Goal: Task Accomplishment & Management: Complete application form

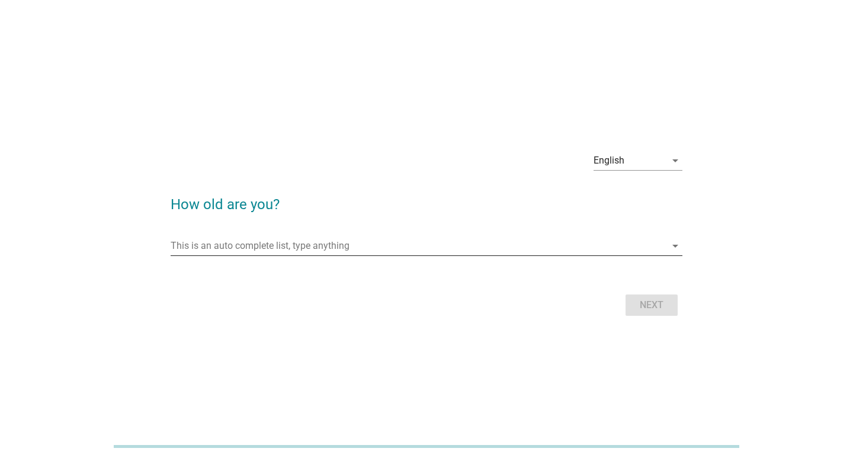
click at [481, 253] on input "This is an auto complete list, type anything" at bounding box center [418, 245] width 495 height 19
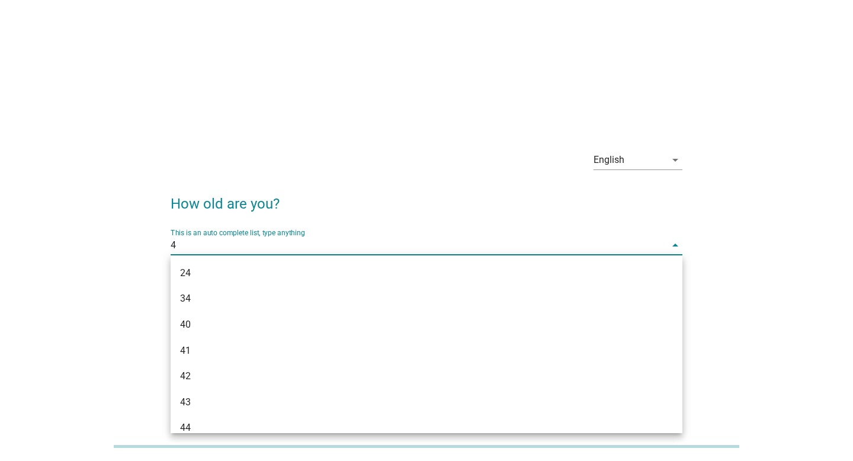
type input "41"
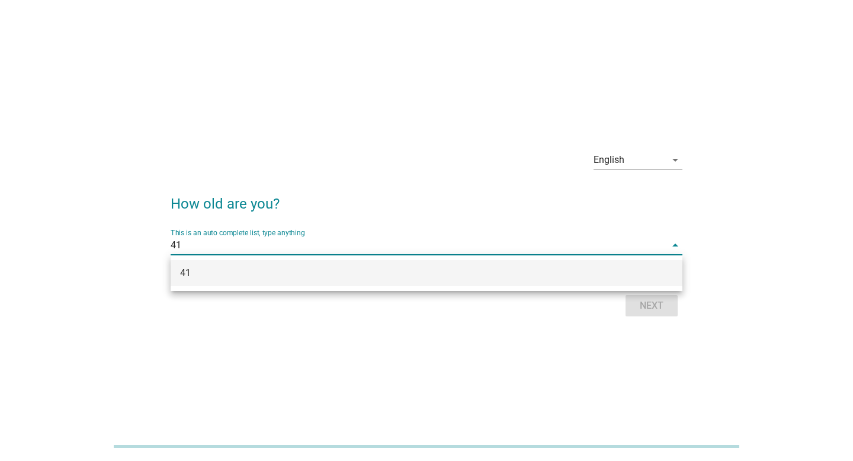
click at [459, 270] on div "41" at bounding box center [406, 273] width 452 height 14
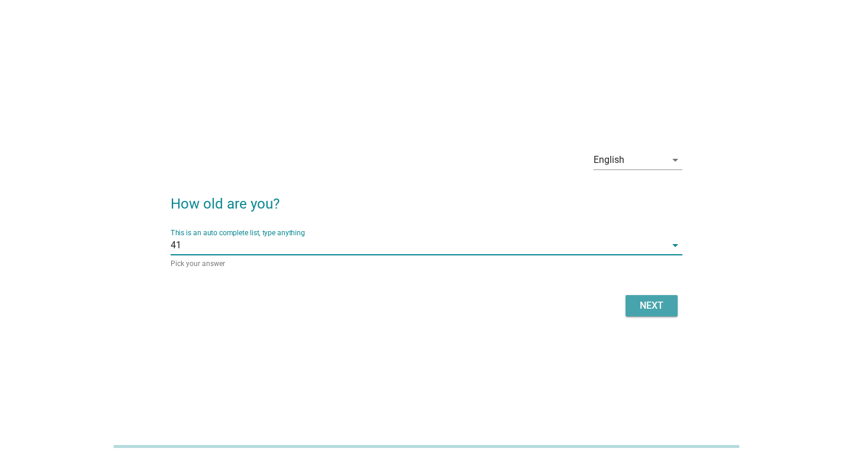
click at [651, 304] on div "Next" at bounding box center [651, 306] width 33 height 14
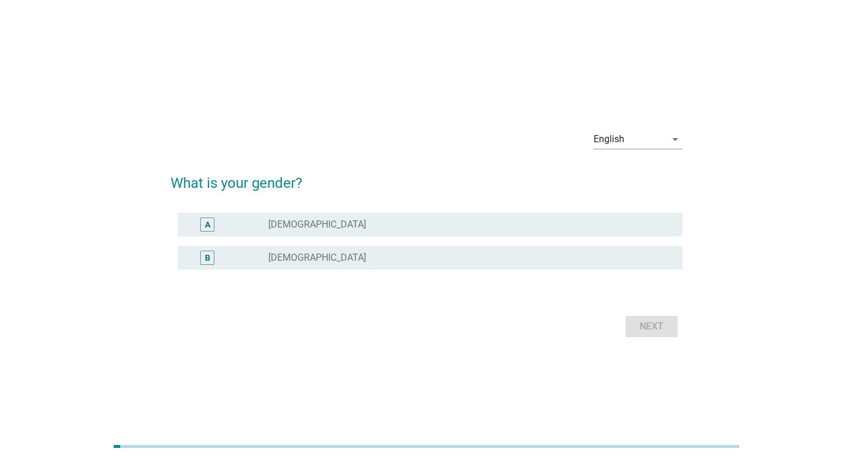
click at [507, 258] on div "radio_button_unchecked [DEMOGRAPHIC_DATA]" at bounding box center [465, 258] width 395 height 12
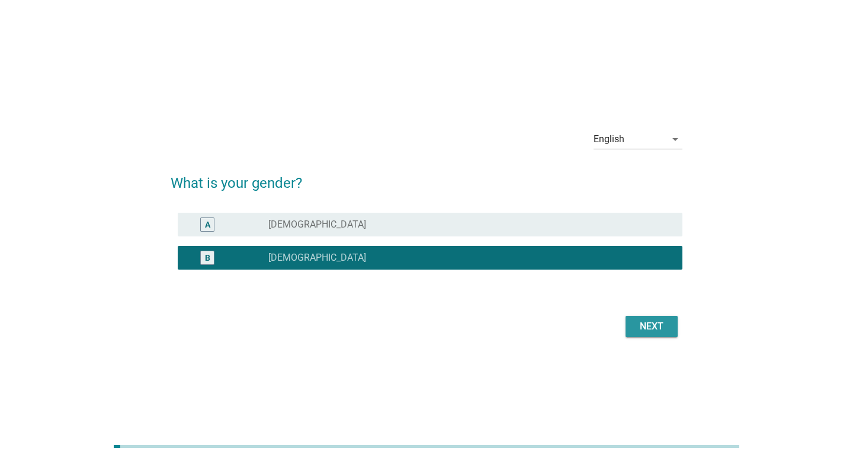
click at [652, 328] on div "Next" at bounding box center [651, 326] width 33 height 14
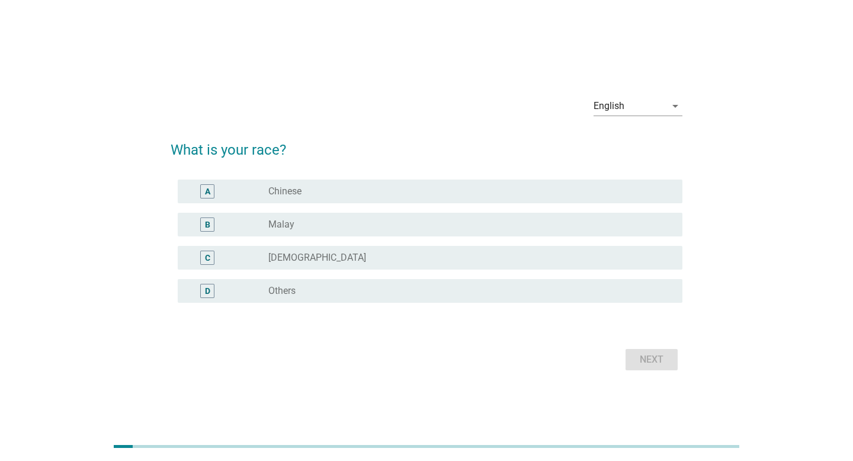
click at [542, 185] on div "radio_button_unchecked Chinese" at bounding box center [465, 191] width 395 height 12
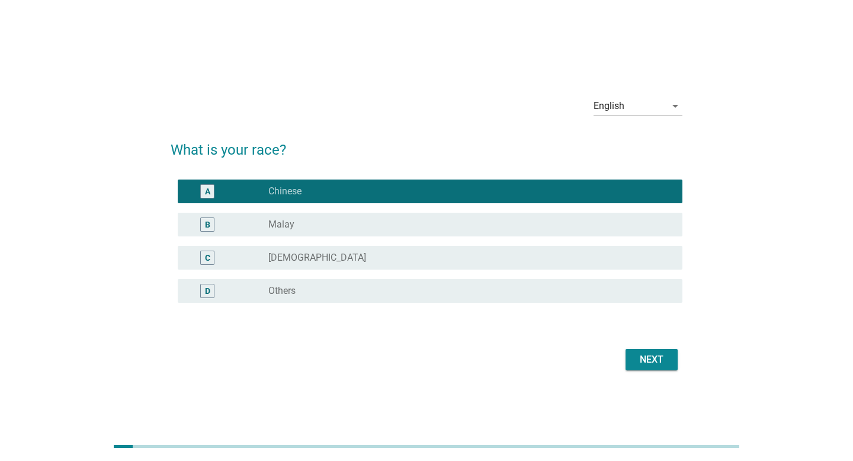
click at [633, 353] on button "Next" at bounding box center [652, 359] width 52 height 21
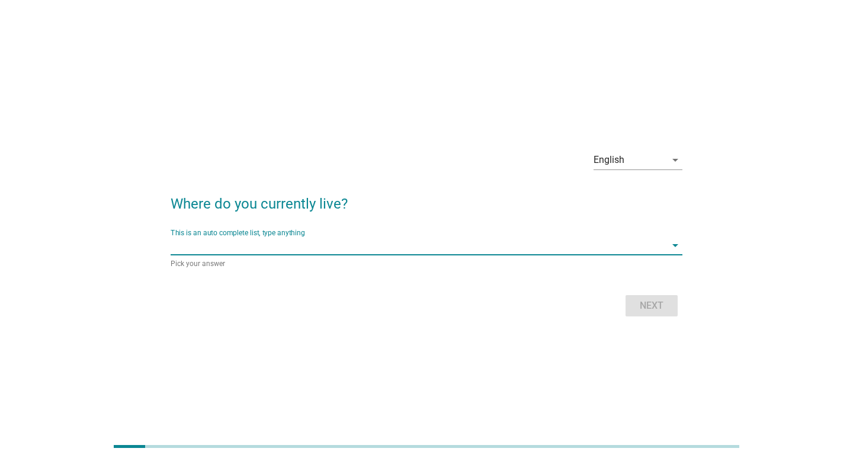
click at [545, 248] on input "This is an auto complete list, type anything" at bounding box center [418, 245] width 495 height 19
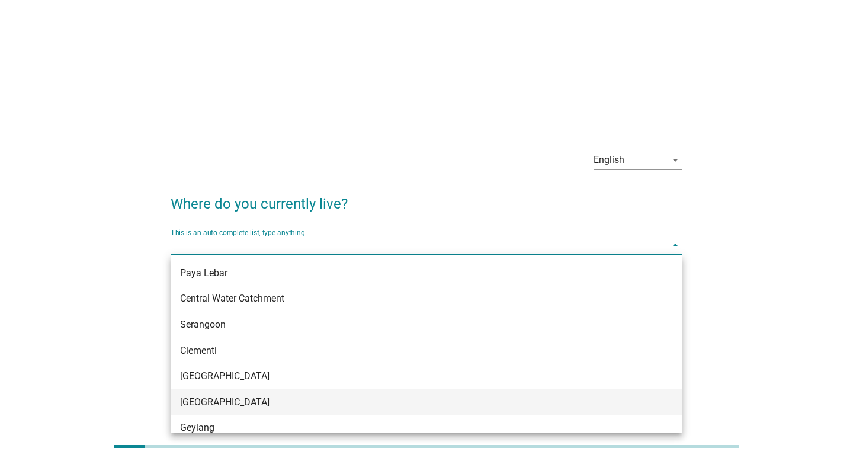
click at [369, 398] on div "[GEOGRAPHIC_DATA]" at bounding box center [406, 402] width 452 height 14
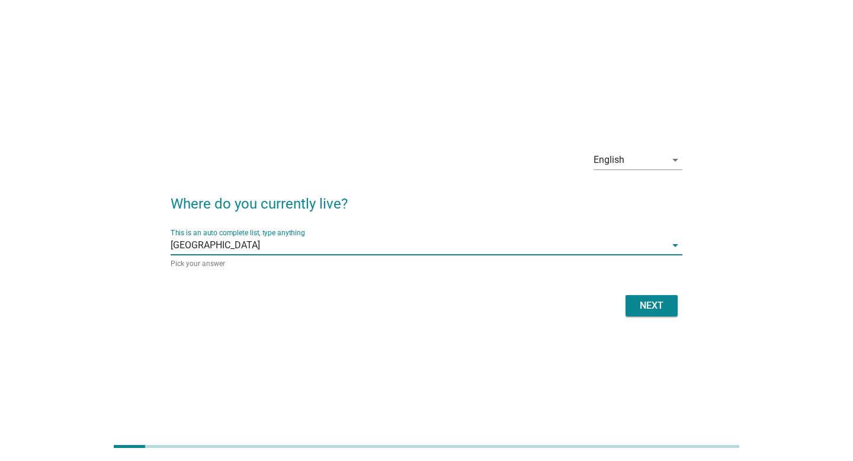
click at [654, 308] on div "Next" at bounding box center [651, 306] width 33 height 14
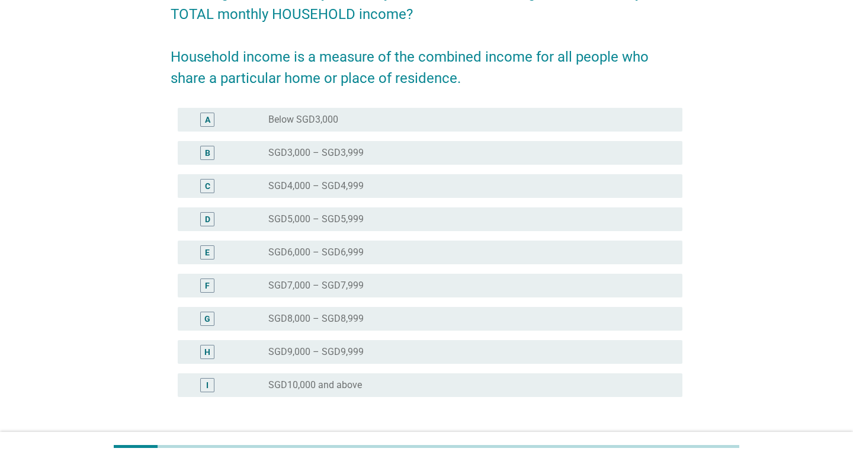
scroll to position [124, 0]
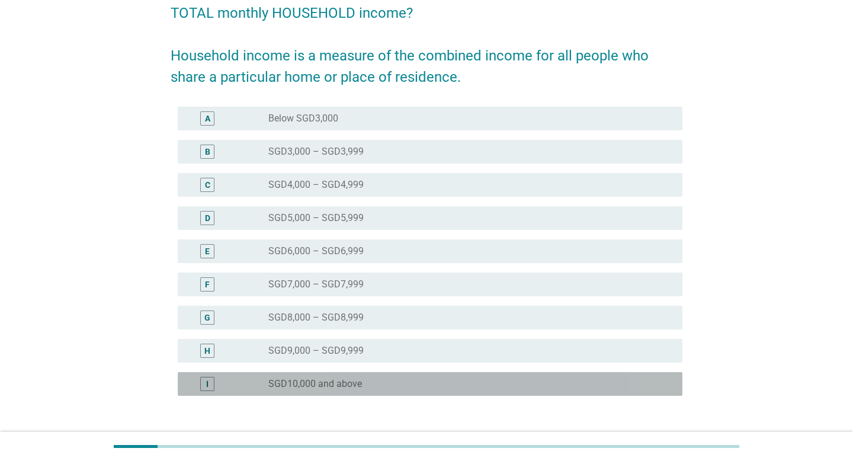
click at [547, 390] on div "I radio_button_unchecked SGD10,000 and above" at bounding box center [430, 384] width 505 height 24
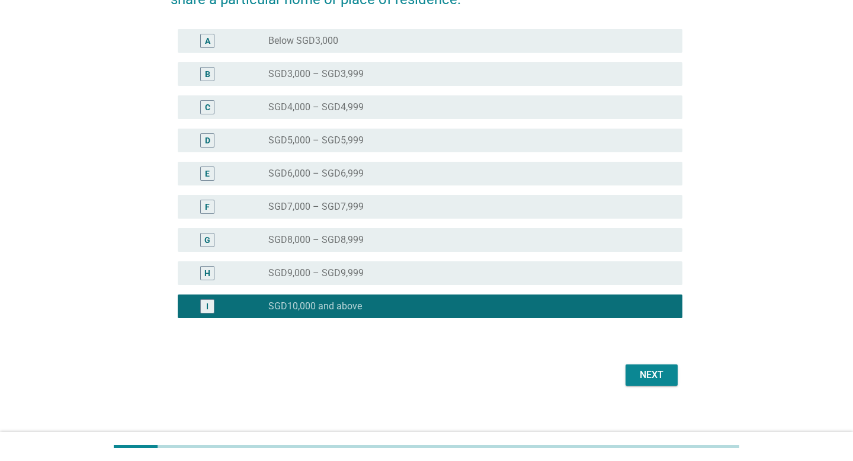
scroll to position [211, 0]
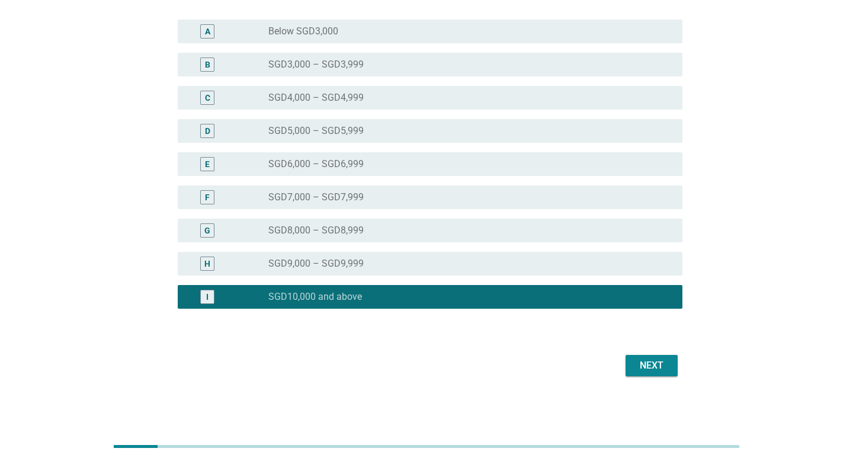
click at [654, 367] on div "Next" at bounding box center [651, 365] width 33 height 14
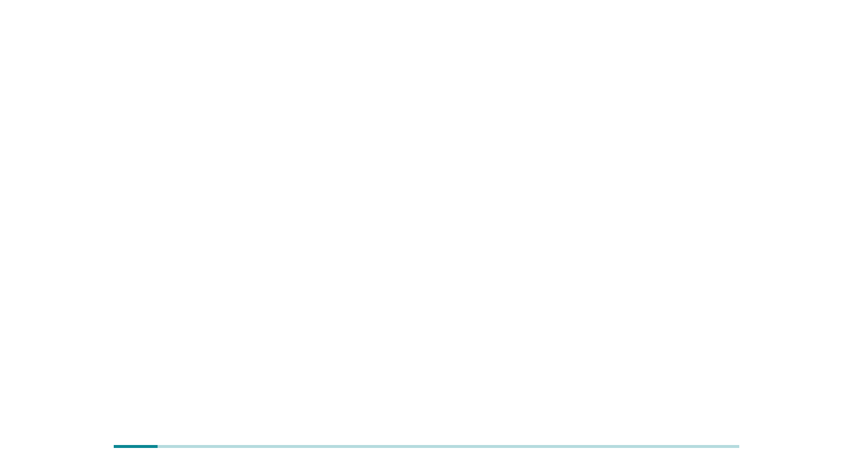
scroll to position [0, 0]
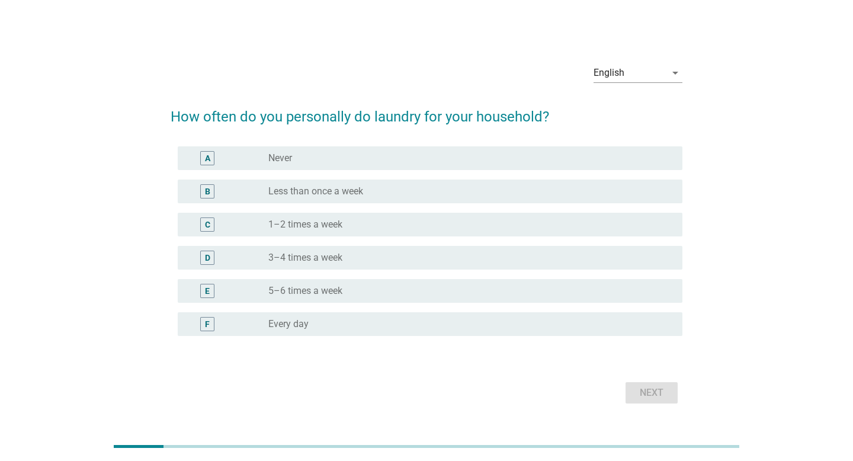
click at [494, 196] on div "radio_button_unchecked Less than once a week" at bounding box center [465, 191] width 395 height 12
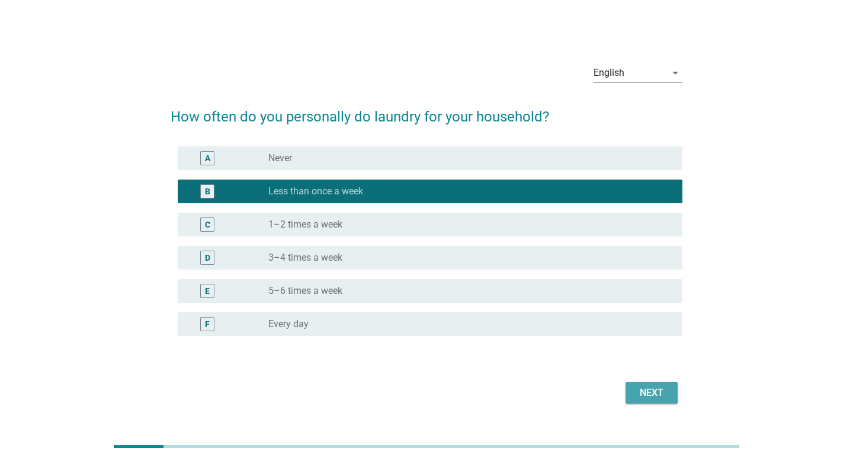
click at [639, 389] on div "Next" at bounding box center [651, 393] width 33 height 14
